Goal: Check status: Check status

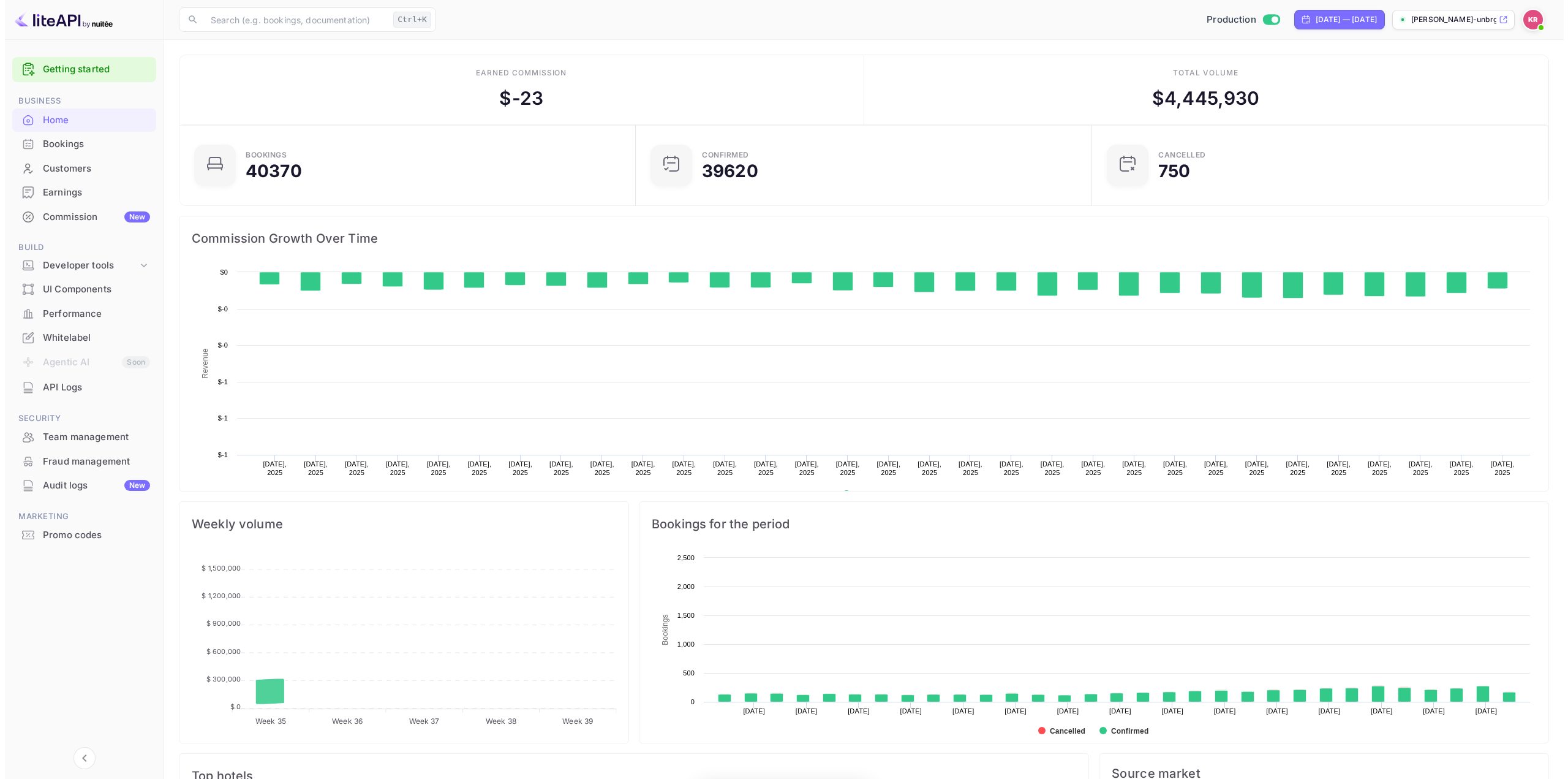
scroll to position [190, 440]
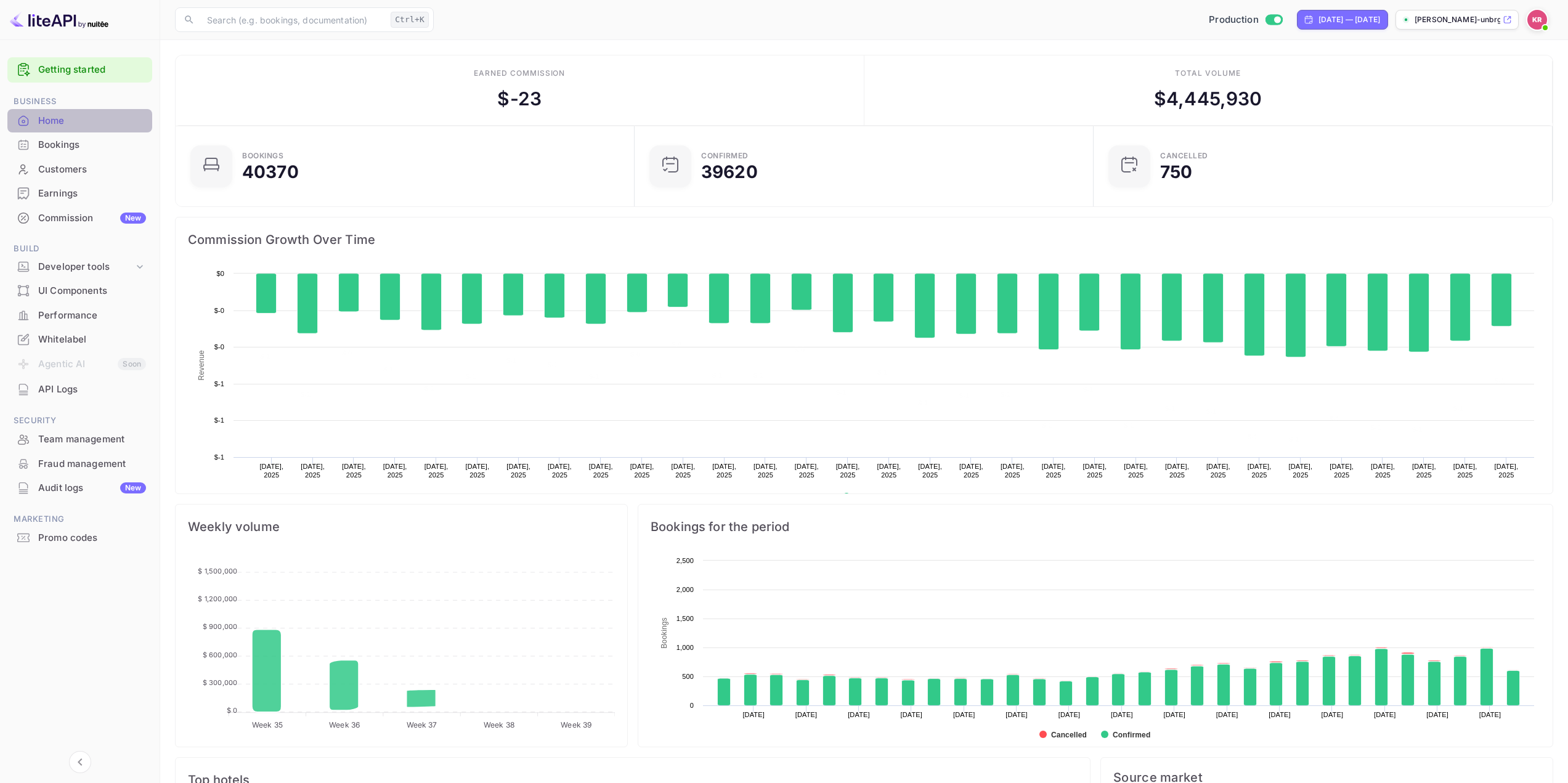
click at [69, 123] on div "Home" at bounding box center [92, 120] width 108 height 14
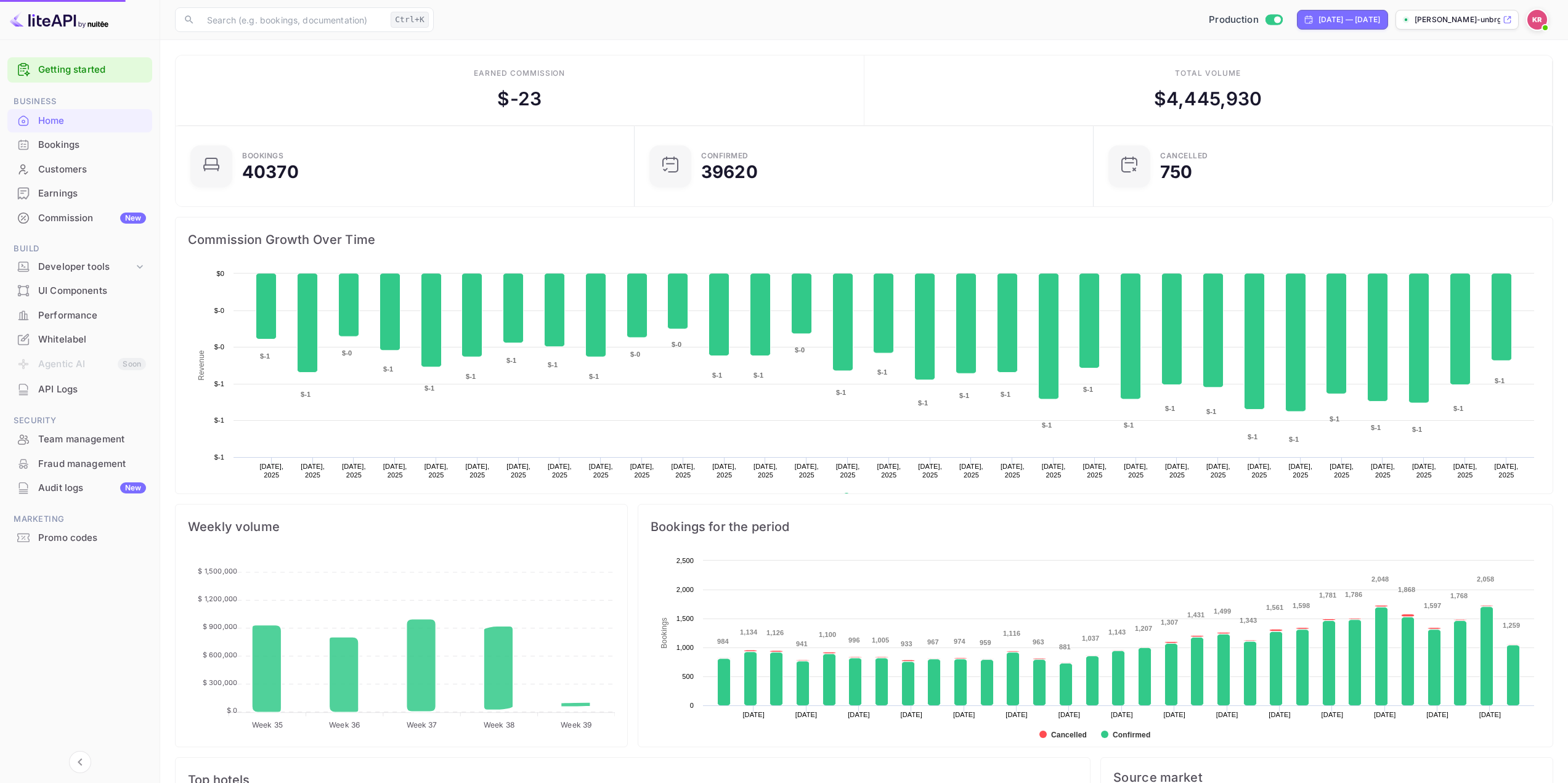
click at [66, 154] on div "Bookings" at bounding box center [80, 144] width 145 height 24
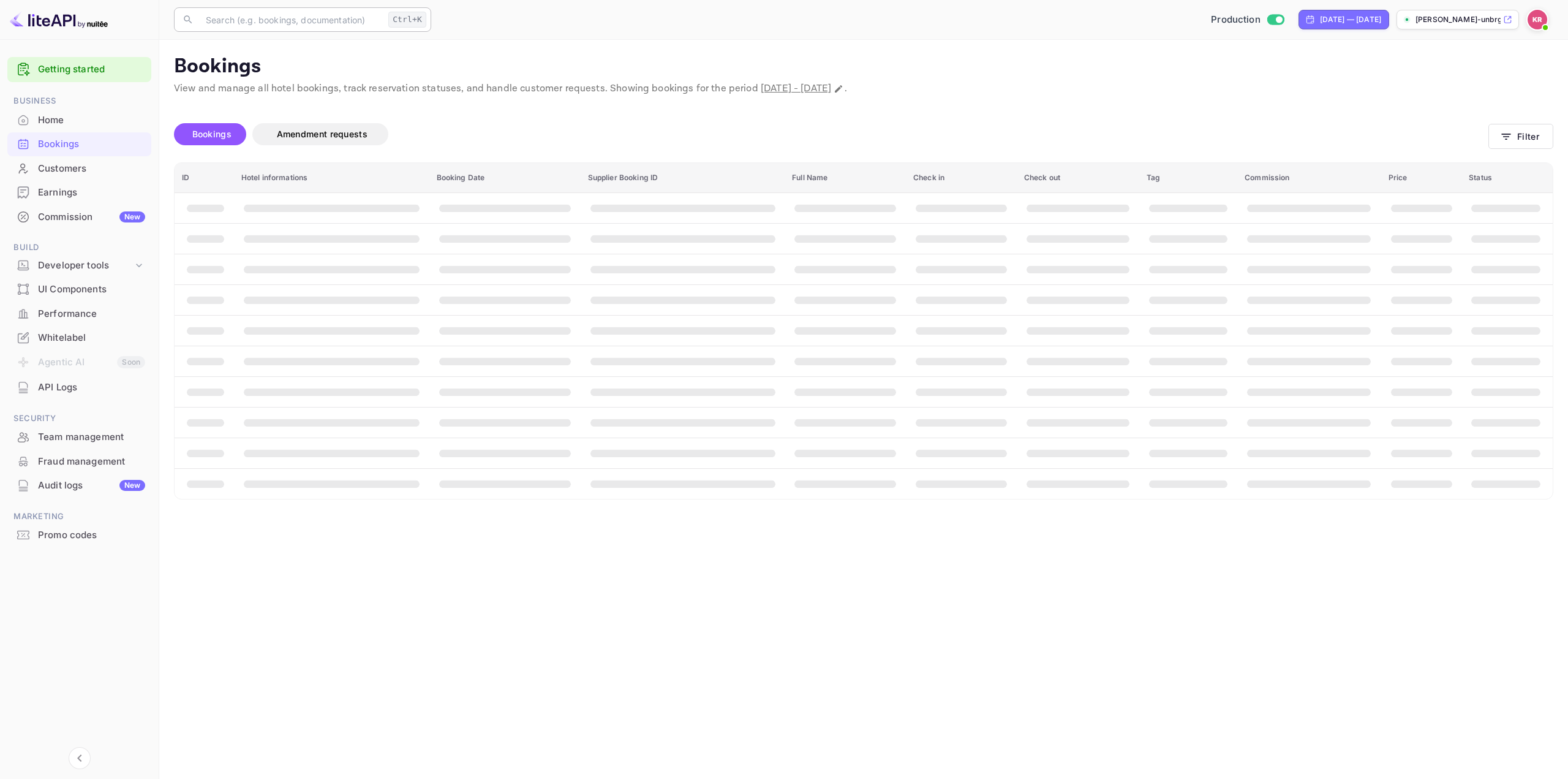
click at [281, 21] on input "text" at bounding box center [291, 20] width 185 height 25
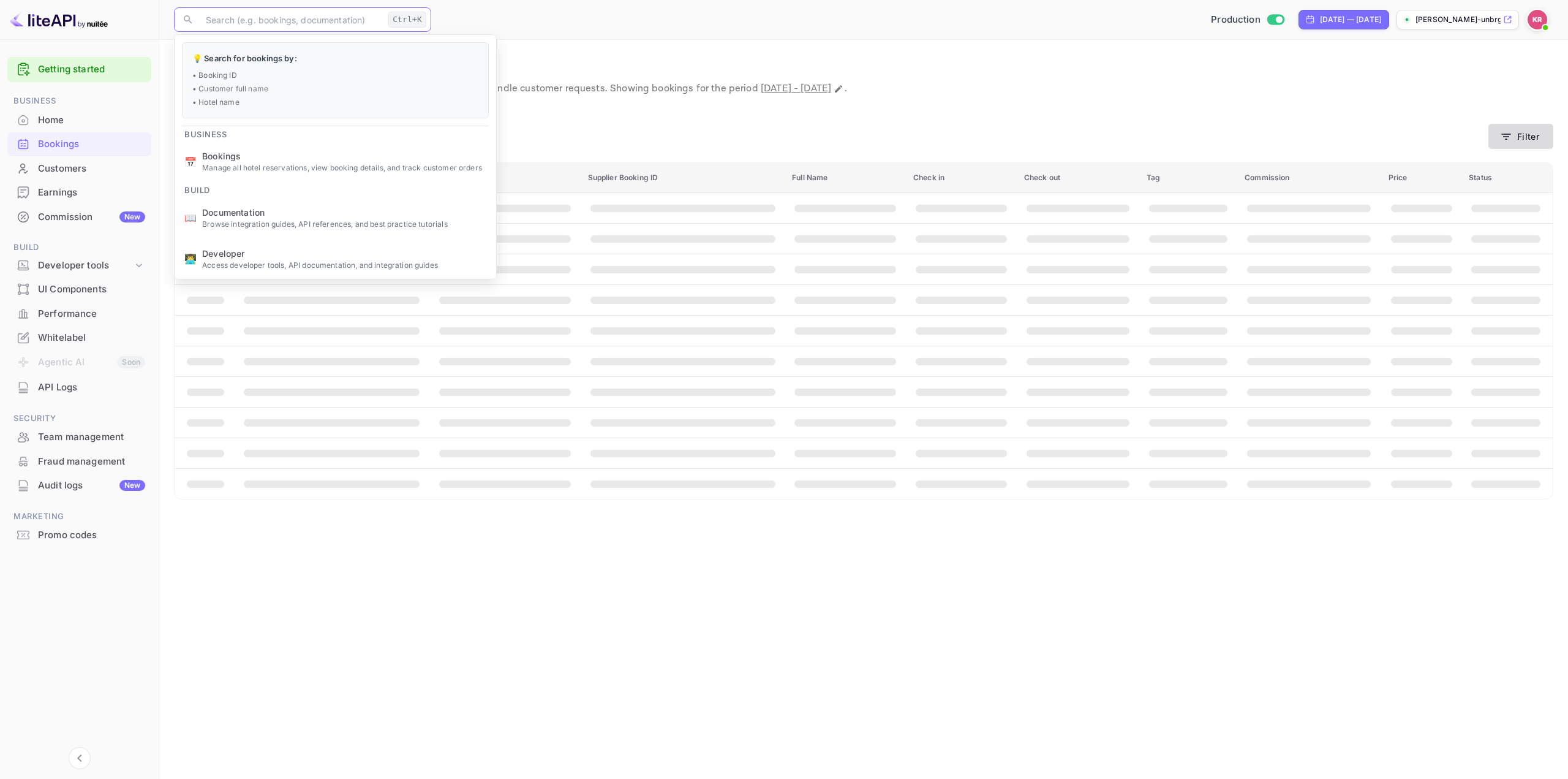
click at [1499, 139] on button "Filter" at bounding box center [1520, 136] width 65 height 25
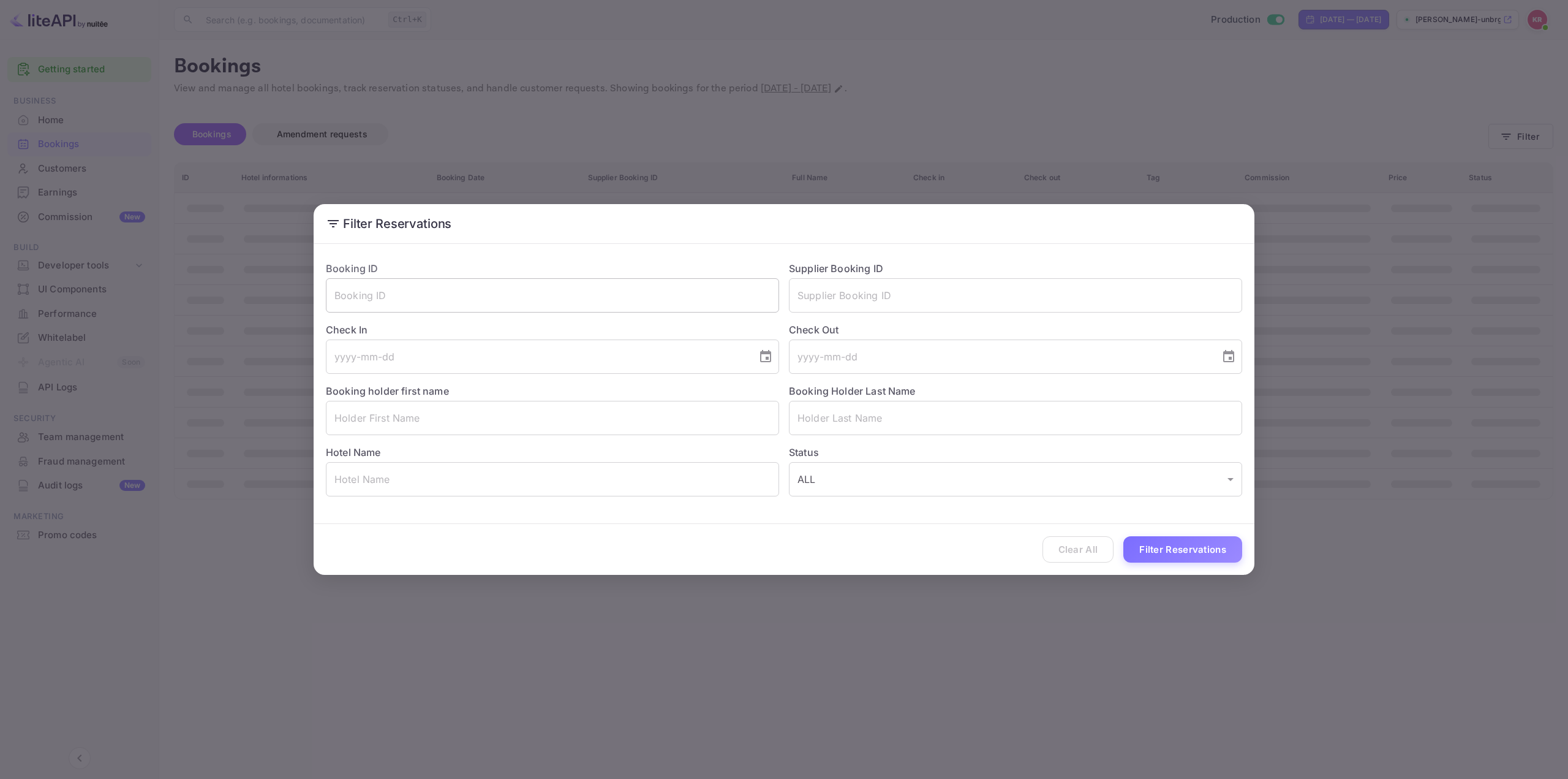
click at [431, 288] on input "text" at bounding box center [552, 296] width 453 height 35
paste input "jCrPDdzu1"
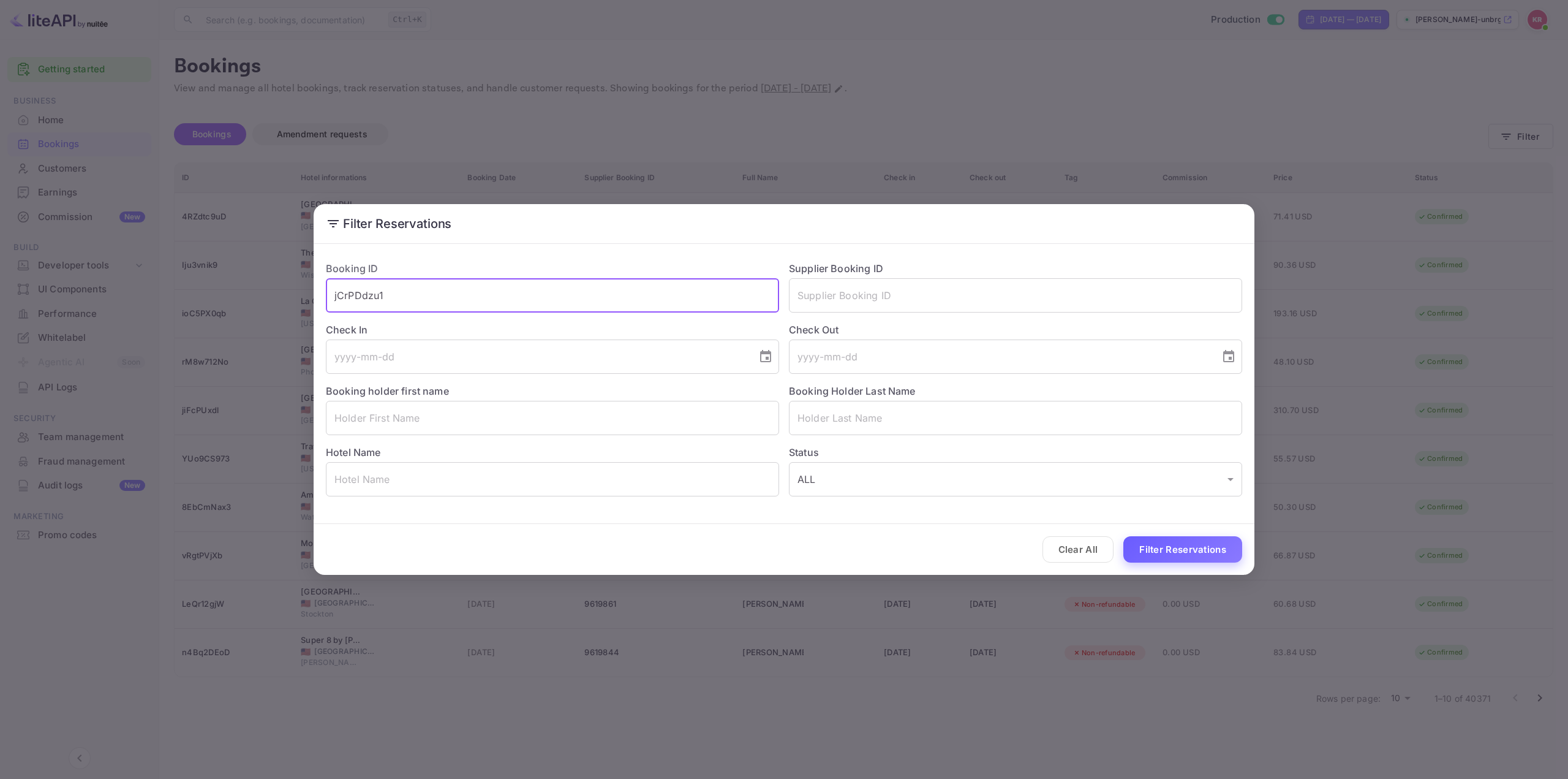
type input "jCrPDdzu1"
click at [1215, 544] on button "Filter Reservations" at bounding box center [1182, 549] width 119 height 26
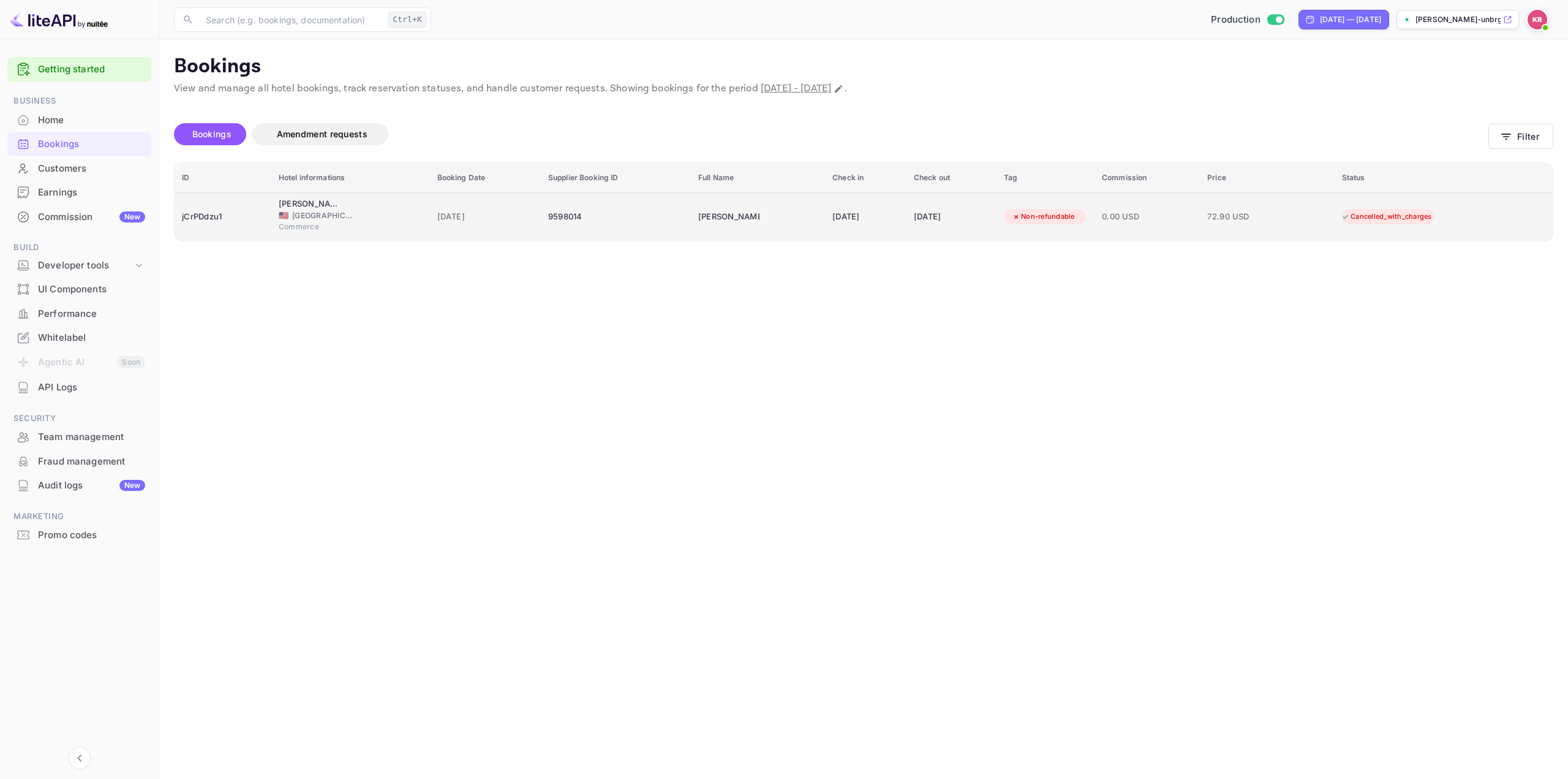
click at [784, 230] on td "[PERSON_NAME]" at bounding box center [758, 216] width 134 height 49
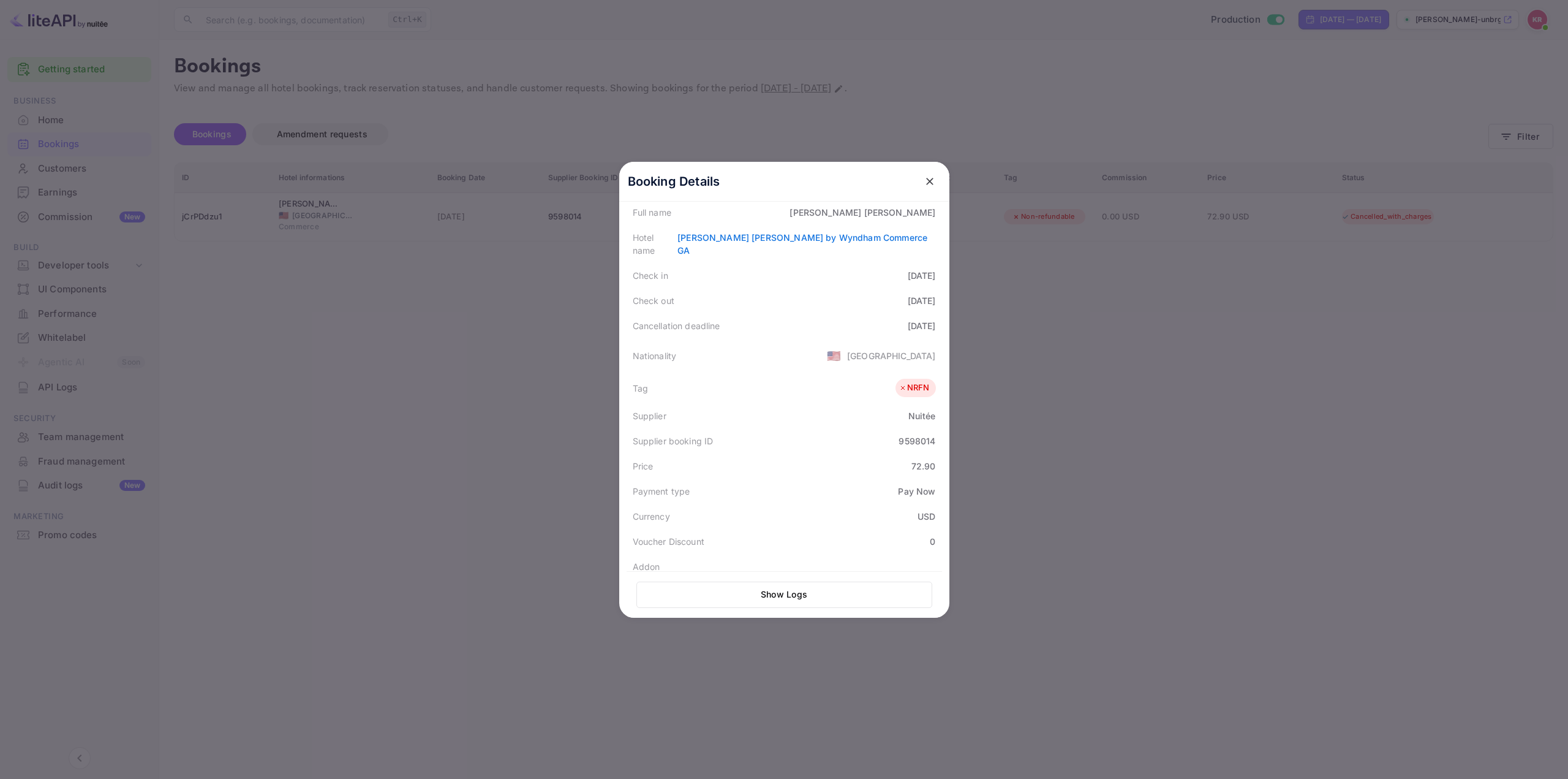
scroll to position [184, 0]
click at [923, 184] on icon "close" at bounding box center [929, 181] width 12 height 12
